Goal: Transaction & Acquisition: Purchase product/service

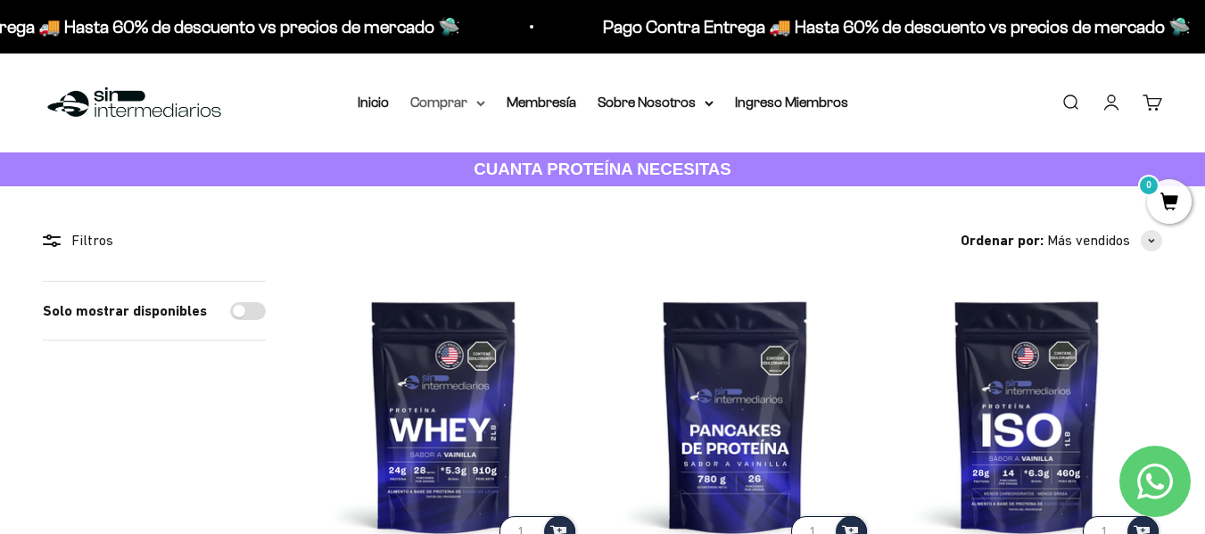
click at [464, 98] on summary "Comprar" at bounding box center [447, 102] width 75 height 23
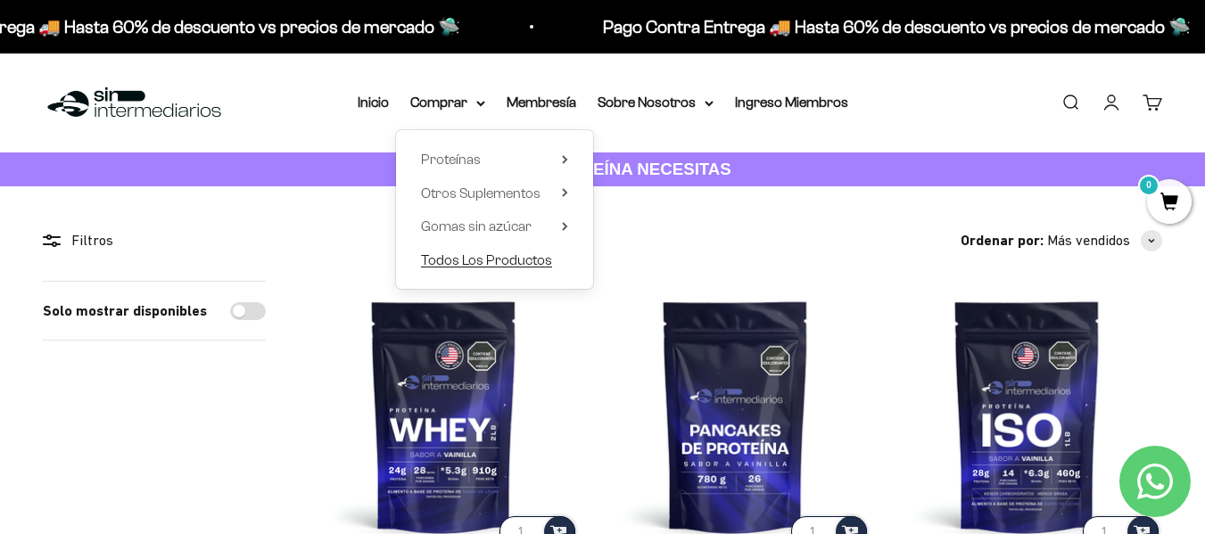
click at [486, 250] on span "Todos Los Productos" at bounding box center [486, 260] width 131 height 23
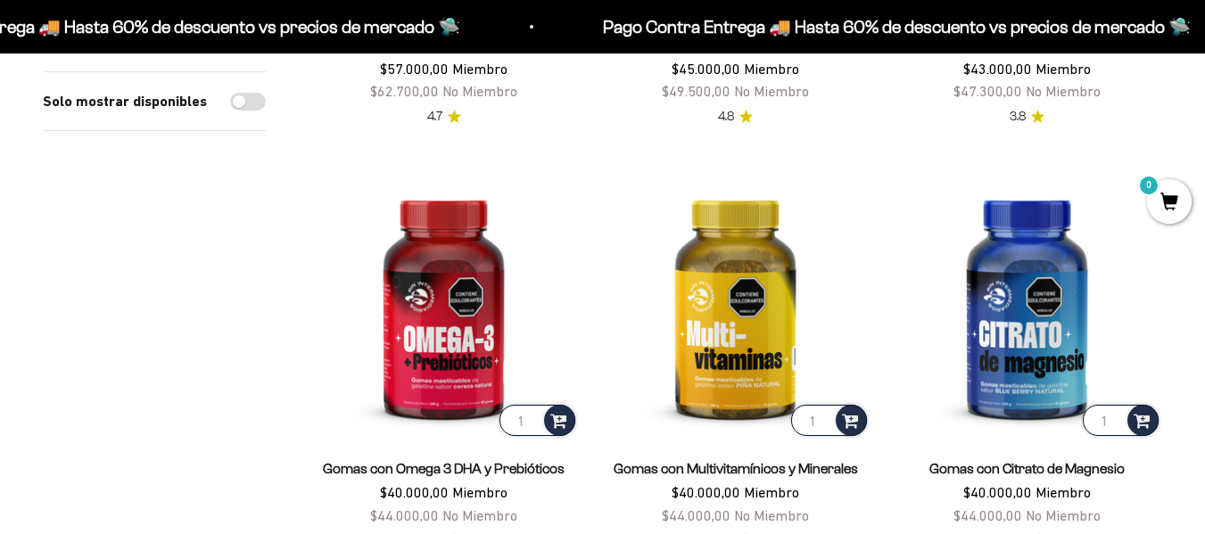
scroll to position [624, 0]
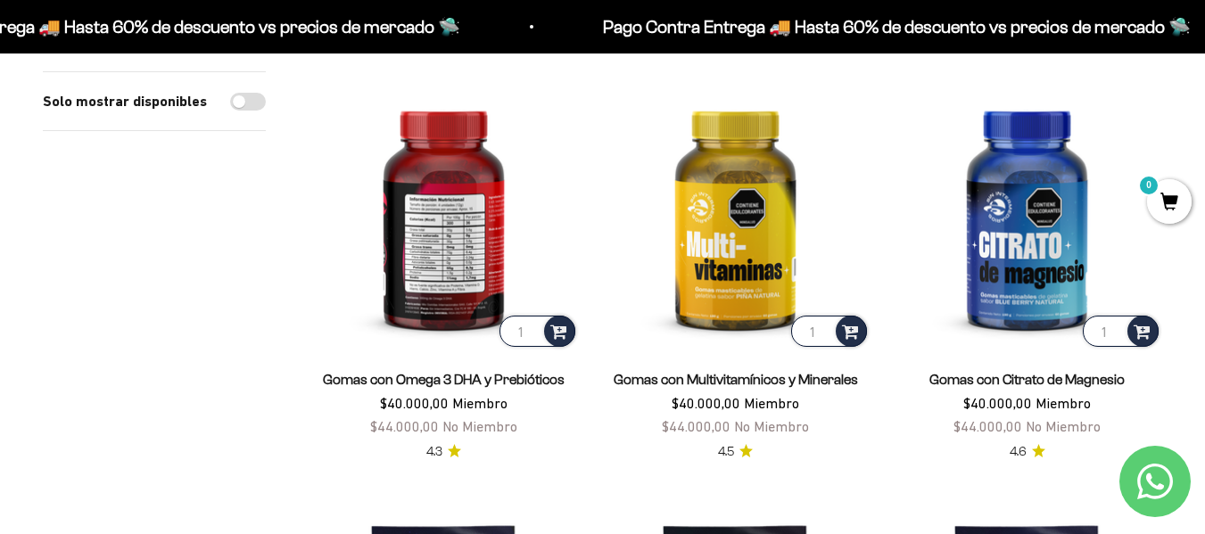
click at [429, 262] on img at bounding box center [444, 215] width 270 height 270
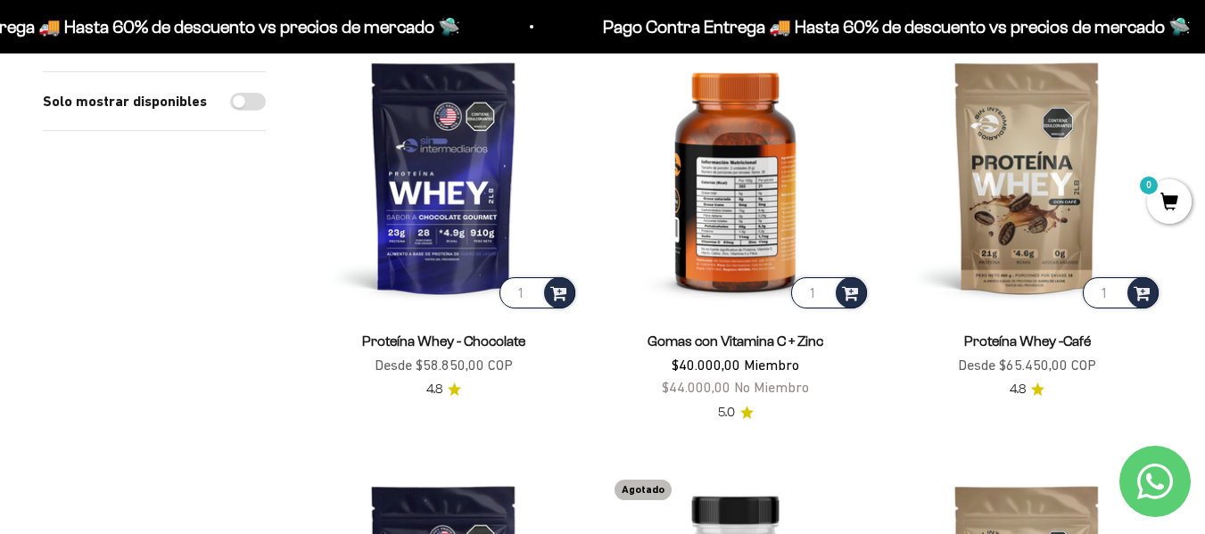
scroll to position [2052, 0]
